Goal: Task Accomplishment & Management: Complete application form

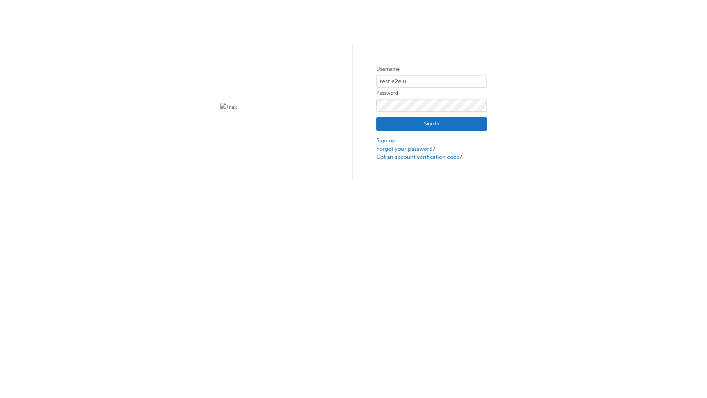
type input "test.e2e.user14"
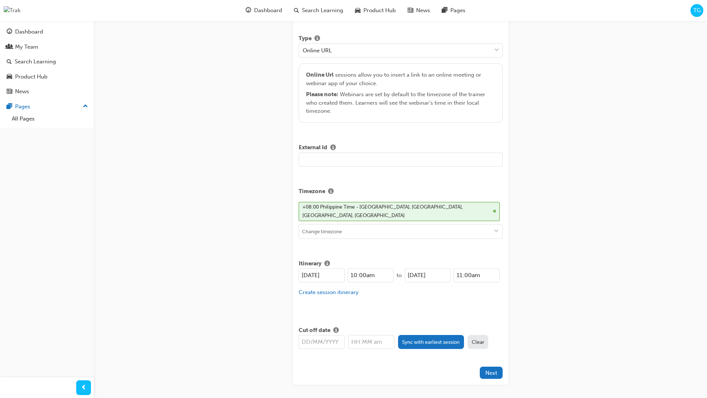
type input "Title for testing purposes"
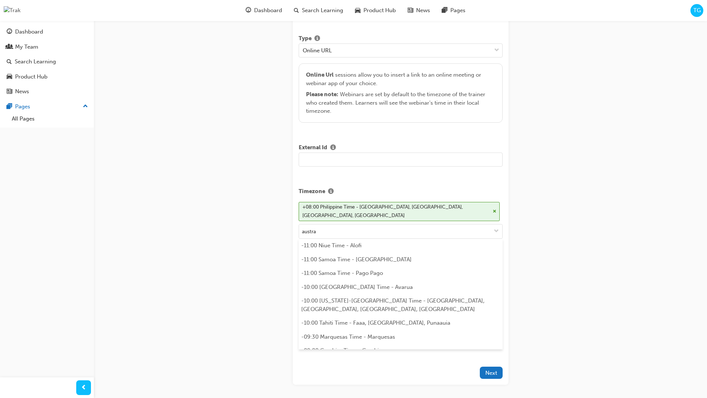
scroll to position [146, 0]
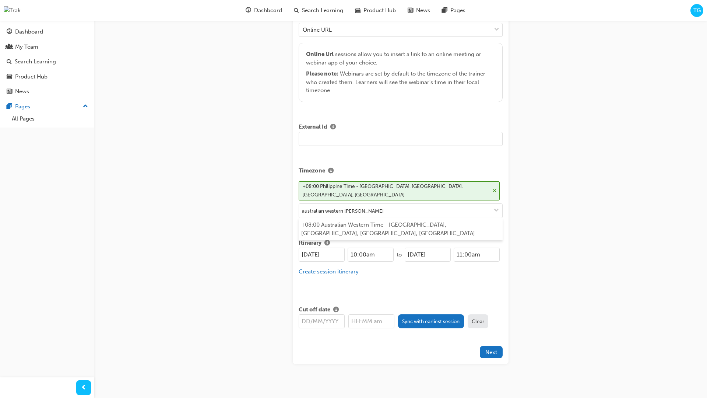
type input "australian western time"
type input "19/09/2025"
type input "10:00am"
